Goal: Find specific page/section: Find specific page/section

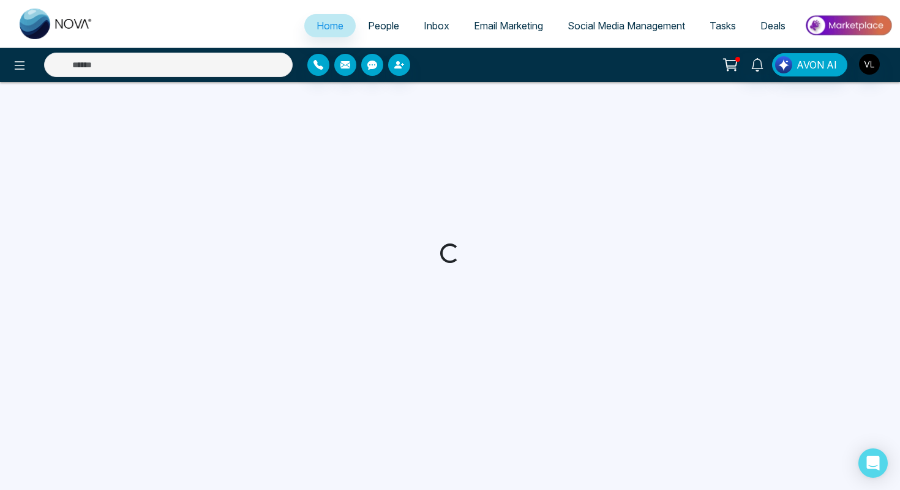
select select "*"
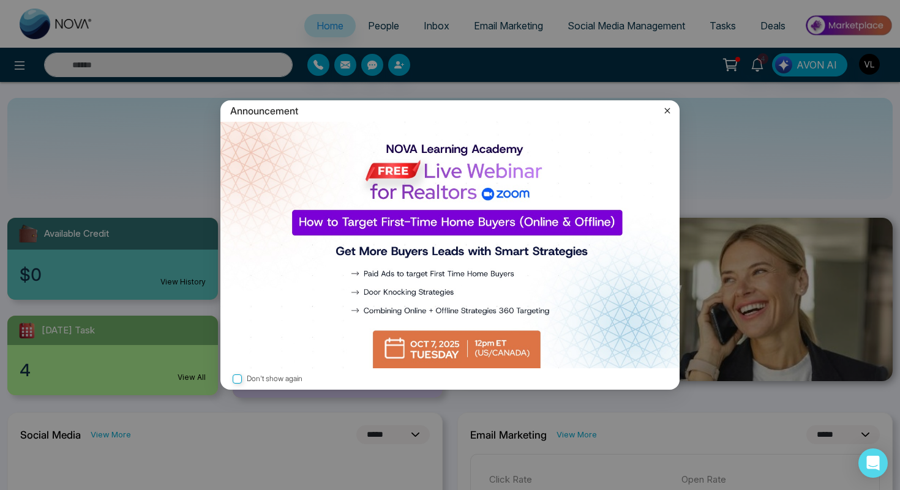
click at [666, 107] on icon at bounding box center [667, 111] width 12 height 12
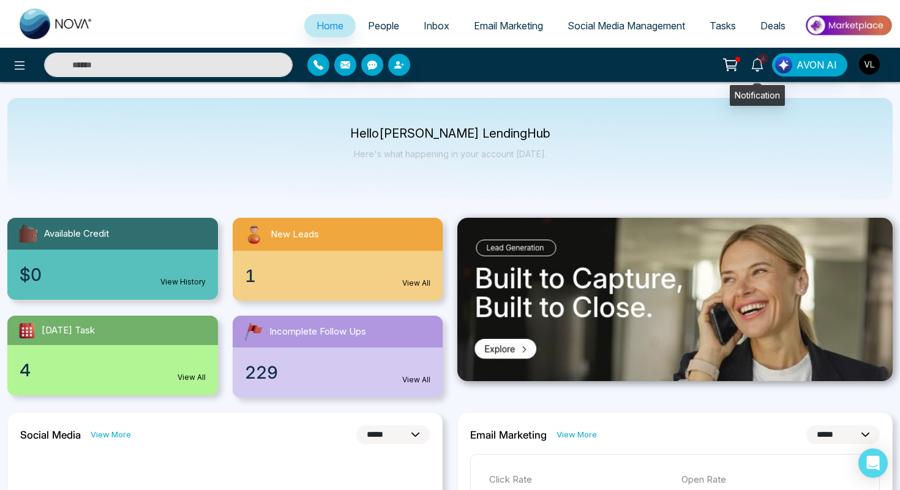
click at [764, 64] on icon at bounding box center [756, 64] width 13 height 13
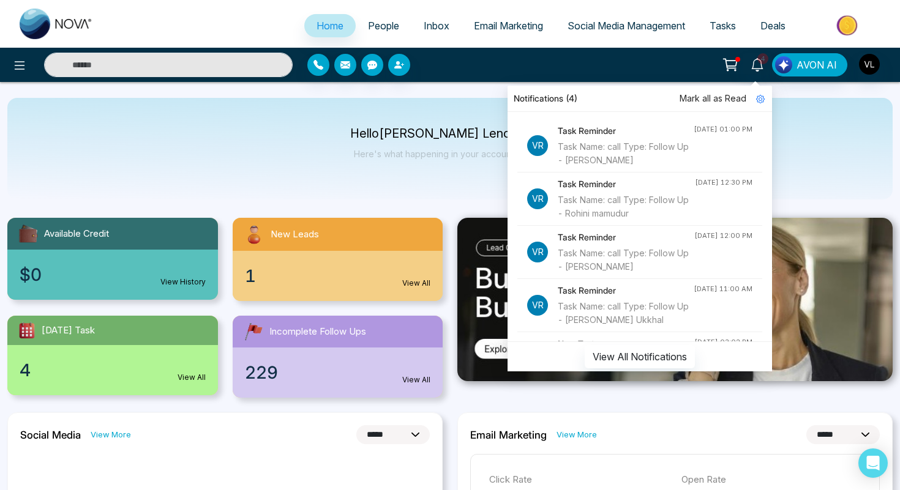
click at [368, 23] on span "People" at bounding box center [383, 26] width 31 height 12
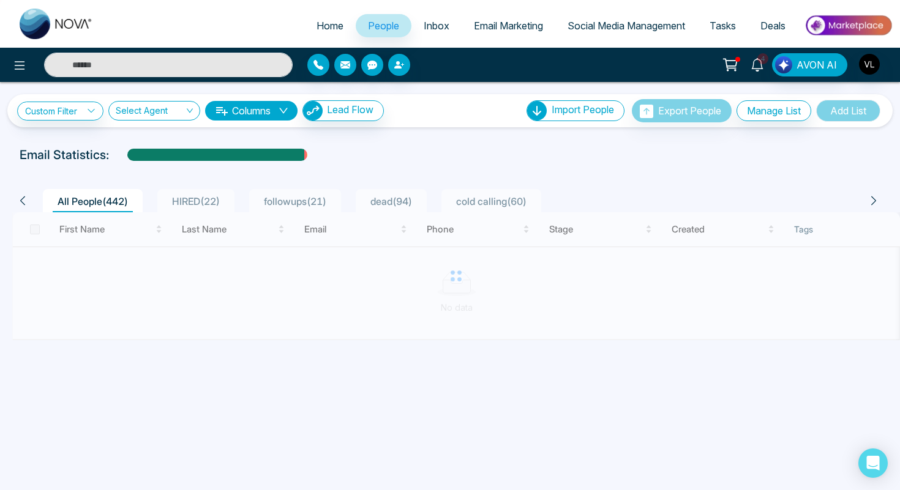
click at [758, 65] on icon at bounding box center [756, 64] width 13 height 13
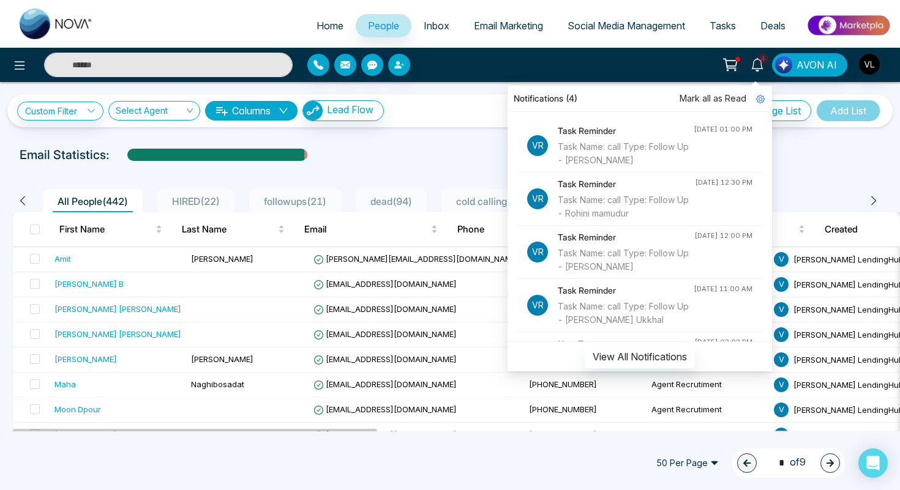
click at [725, 103] on span "Mark all as Read" at bounding box center [712, 98] width 67 height 13
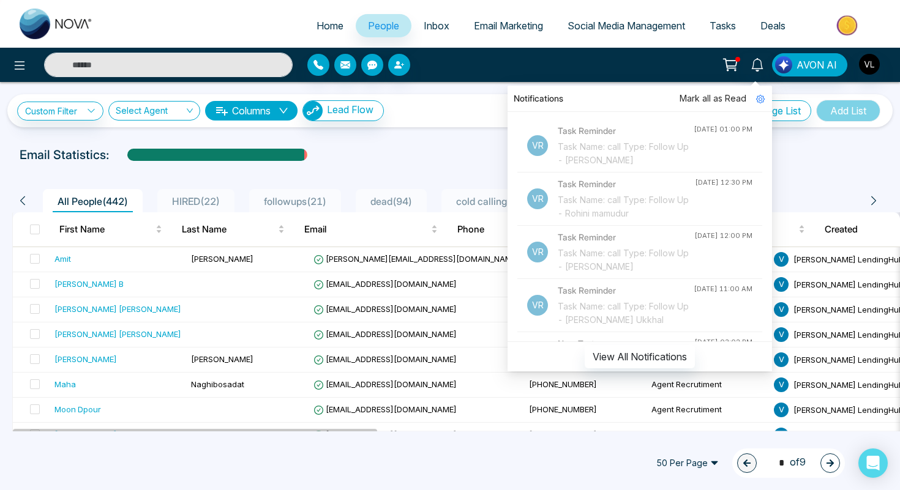
click at [647, 65] on div "Notifications Mark all as Read Vr Task Reminder Task Name: call Type: Follow Up…" at bounding box center [712, 64] width 360 height 23
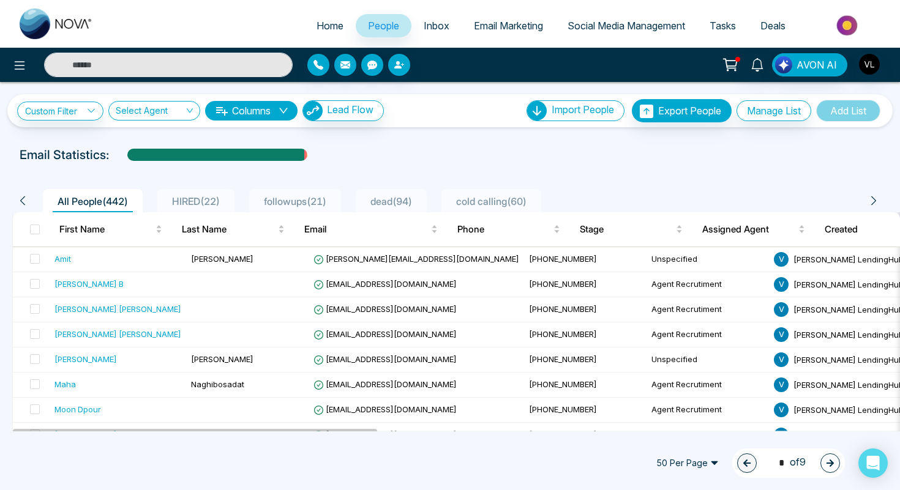
click at [203, 196] on span "HIRED ( 22 )" at bounding box center [196, 201] width 58 height 12
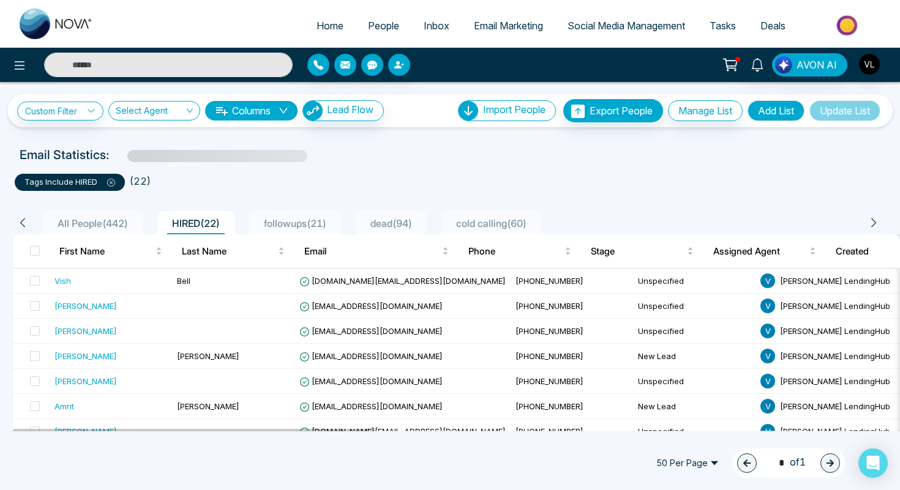
click at [322, 218] on span "followups ( 21 )" at bounding box center [295, 223] width 72 height 12
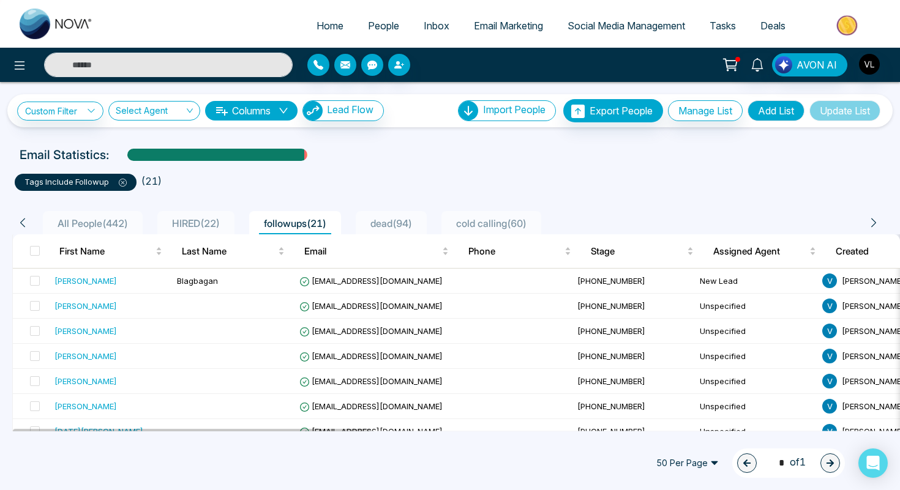
click at [417, 223] on span "dead ( 94 )" at bounding box center [390, 223] width 51 height 12
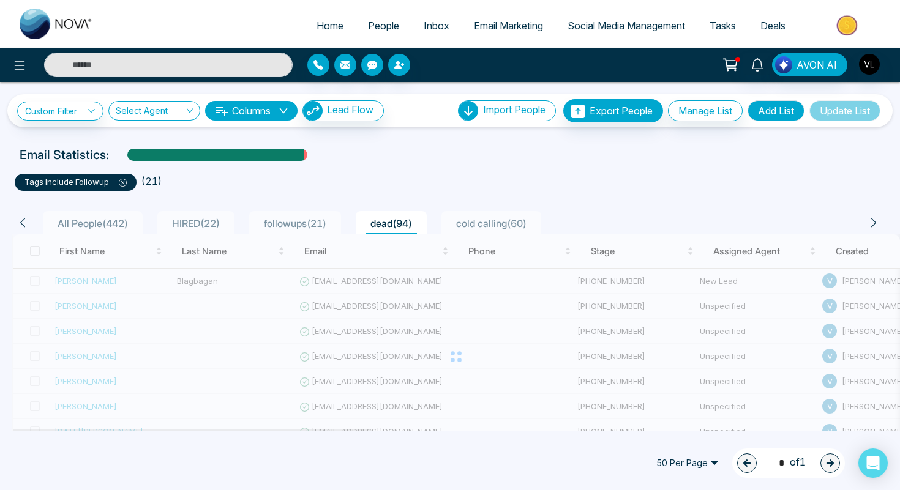
click at [511, 223] on span "cold calling ( 60 )" at bounding box center [491, 223] width 80 height 12
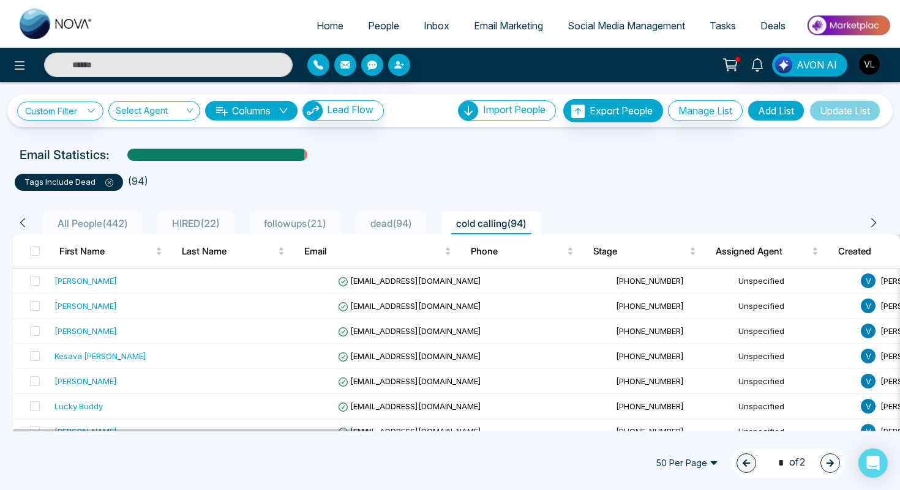
click at [86, 222] on span "All People ( 442 )" at bounding box center [93, 223] width 80 height 12
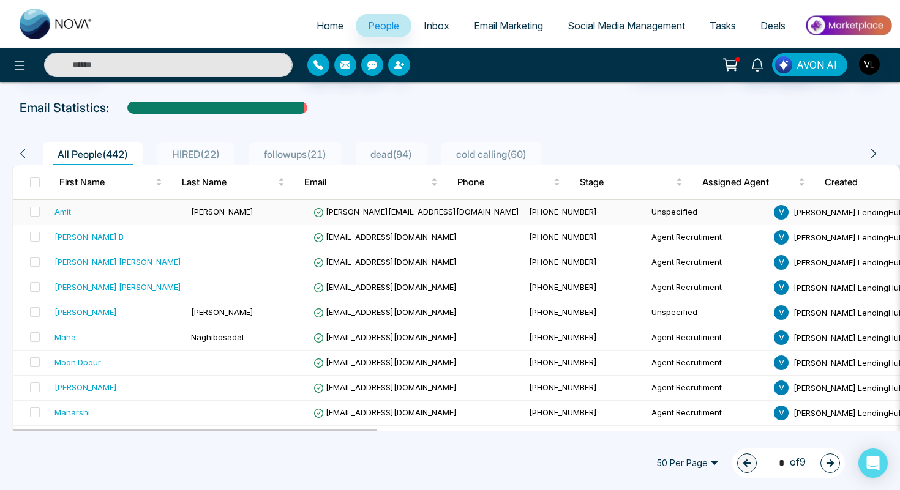
scroll to position [48, 0]
